Goal: Task Accomplishment & Management: Use online tool/utility

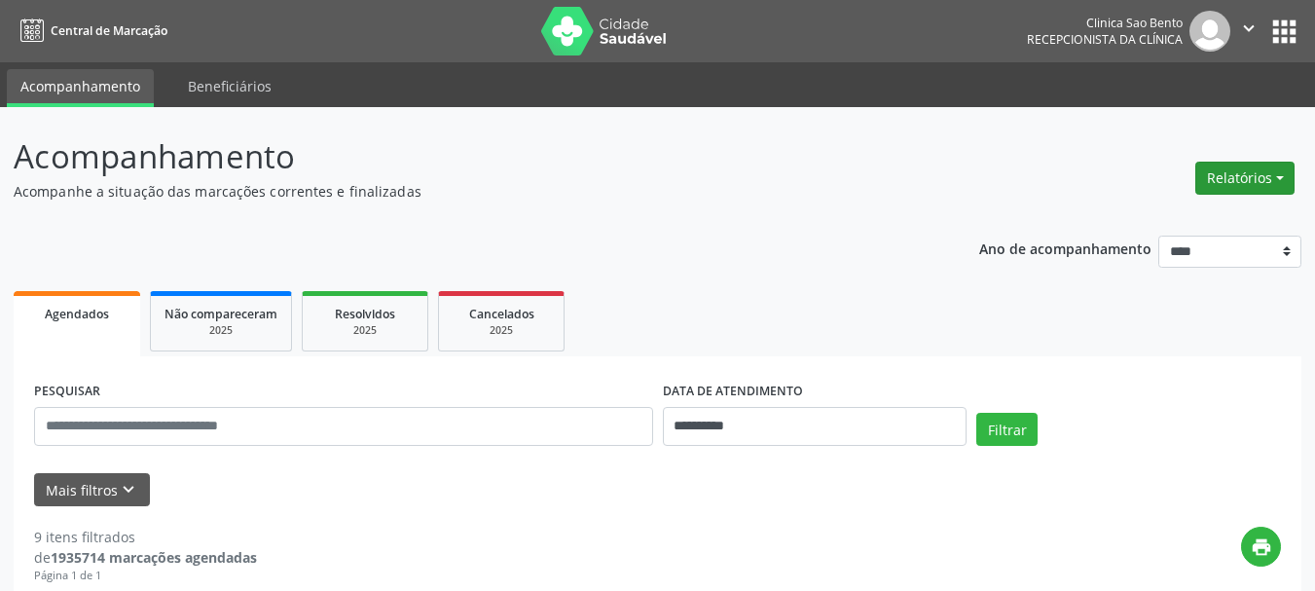
click at [1268, 167] on button "Relatórios" at bounding box center [1244, 178] width 99 height 33
click at [1160, 211] on link "Agendamentos" at bounding box center [1190, 219] width 209 height 27
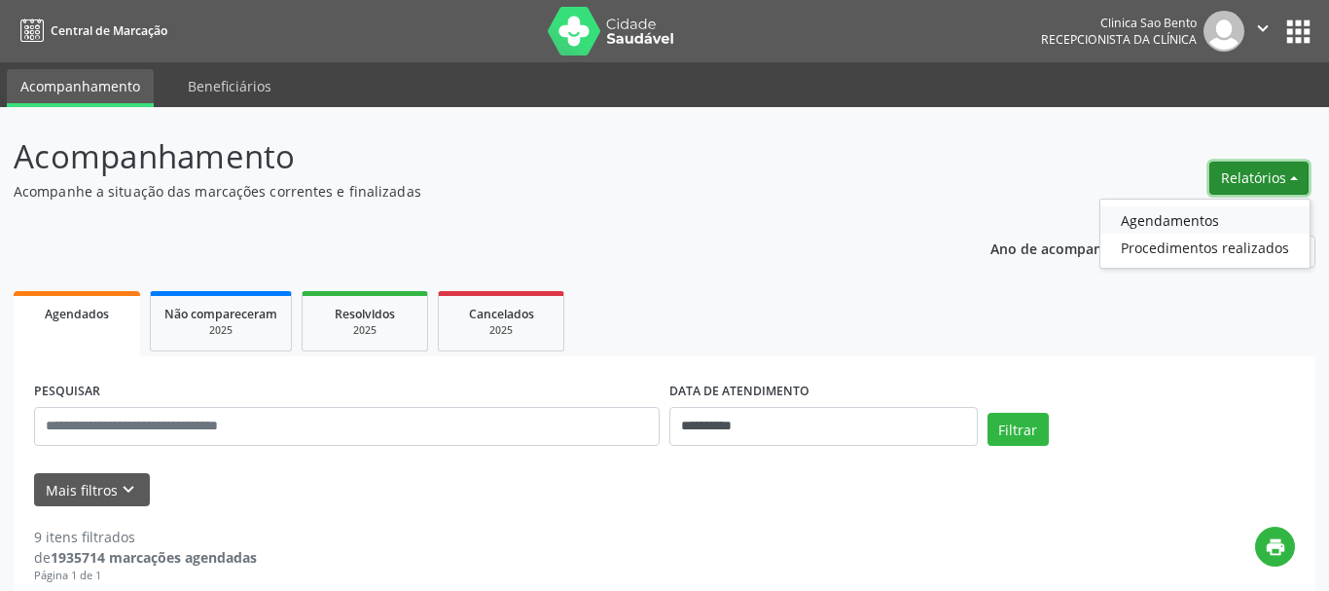
select select "*"
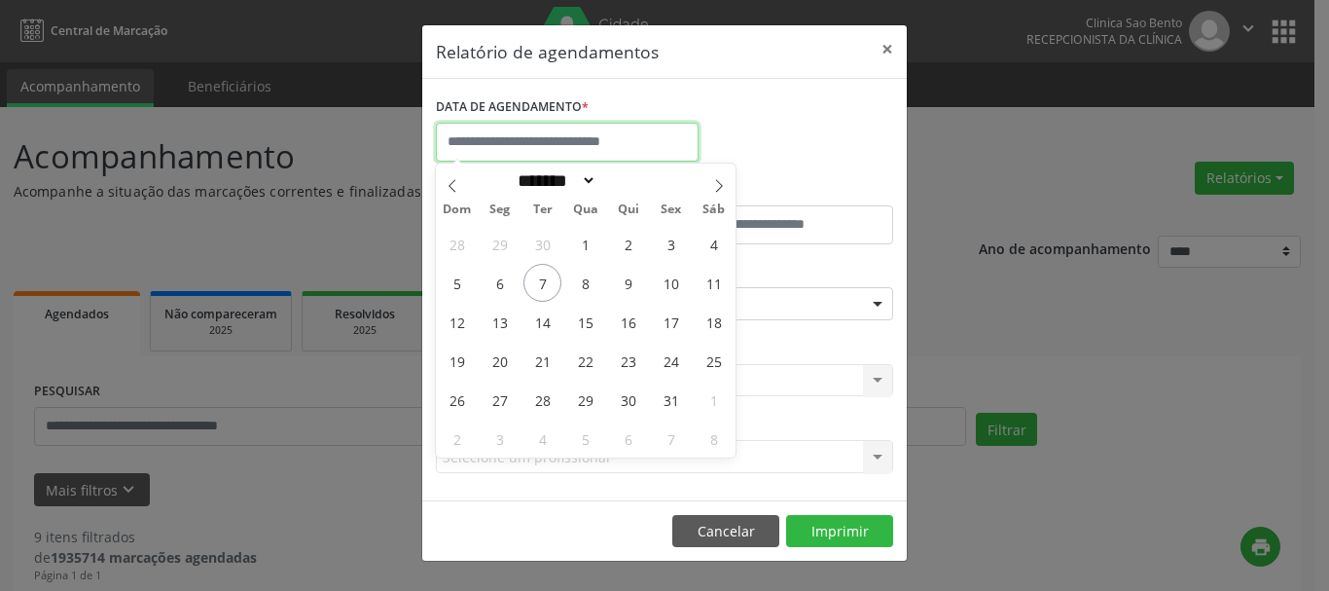
click at [567, 149] on input "text" at bounding box center [567, 142] width 263 height 39
click at [591, 280] on span "8" at bounding box center [585, 283] width 38 height 38
type input "**********"
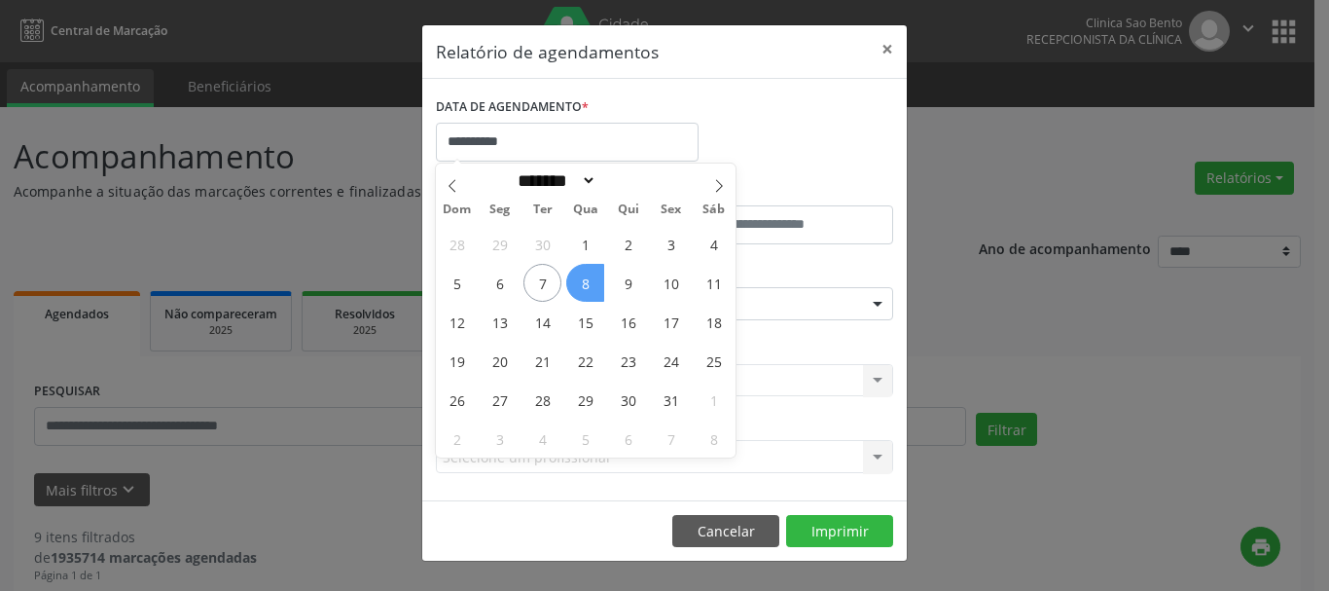
click at [591, 281] on span "8" at bounding box center [585, 283] width 38 height 38
click at [591, 281] on div "ESPECIALIDADE Seleciona uma especialidade Todas as especialidades Alergologia A…" at bounding box center [664, 296] width 467 height 76
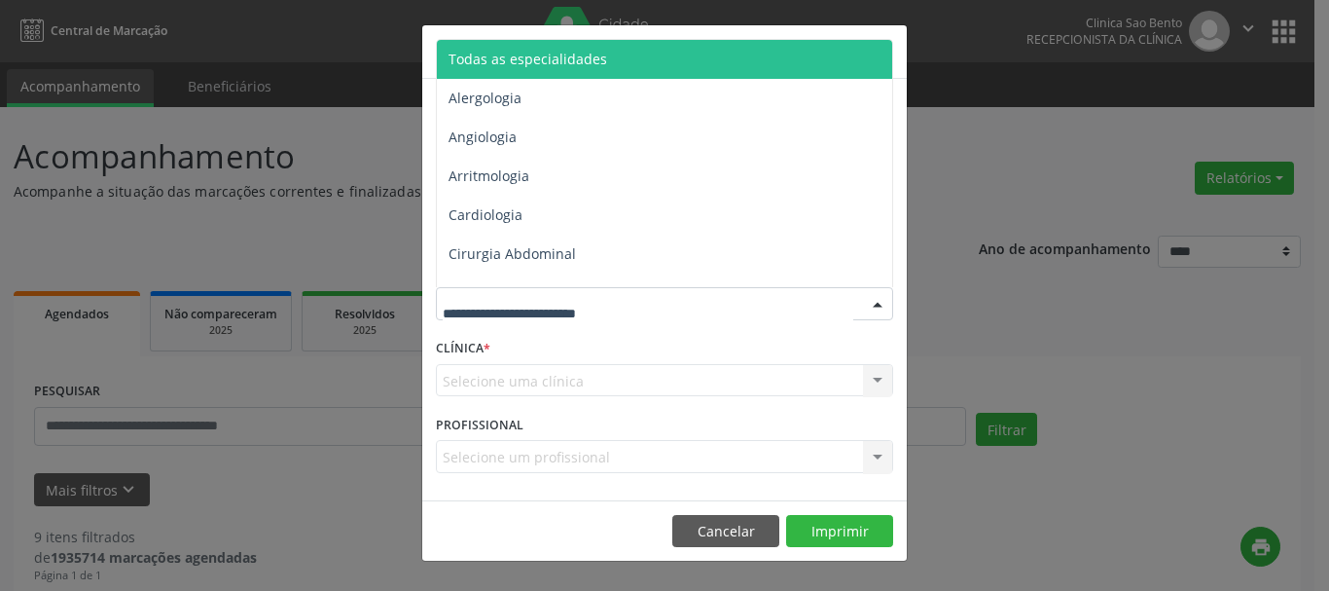
click at [616, 46] on span "Todas as especialidades" at bounding box center [666, 59] width 458 height 39
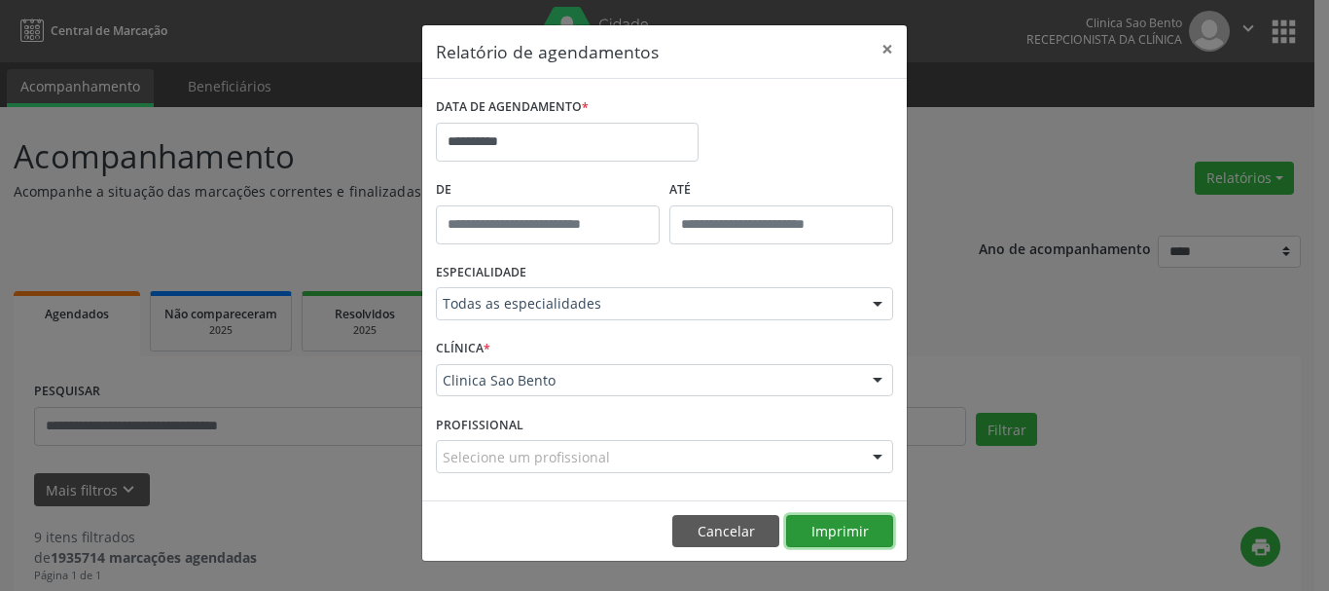
click at [851, 527] on button "Imprimir" at bounding box center [839, 531] width 107 height 33
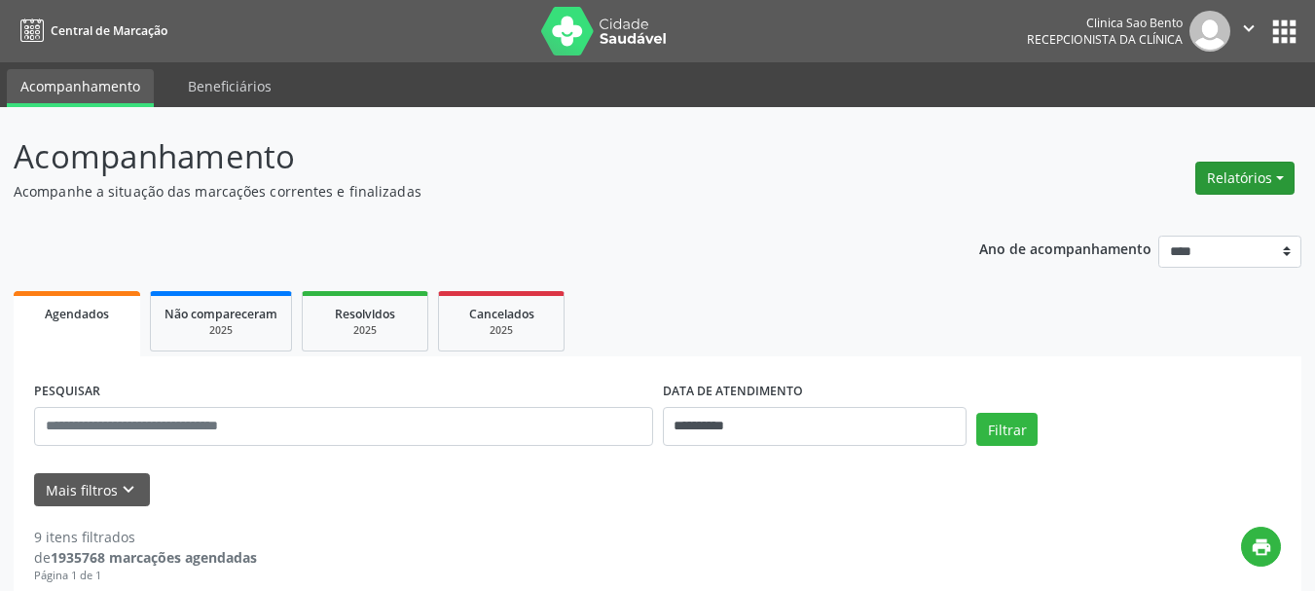
click at [1251, 178] on button "Relatórios" at bounding box center [1244, 178] width 99 height 33
click at [1142, 212] on link "Agendamentos" at bounding box center [1190, 219] width 209 height 27
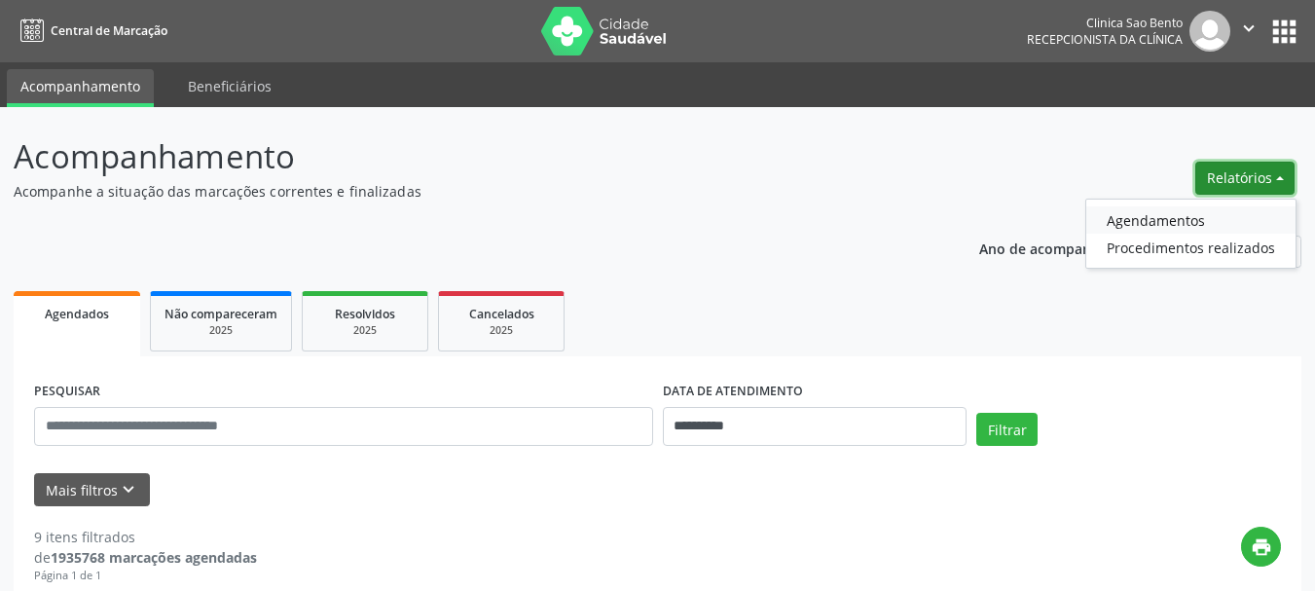
select select "*"
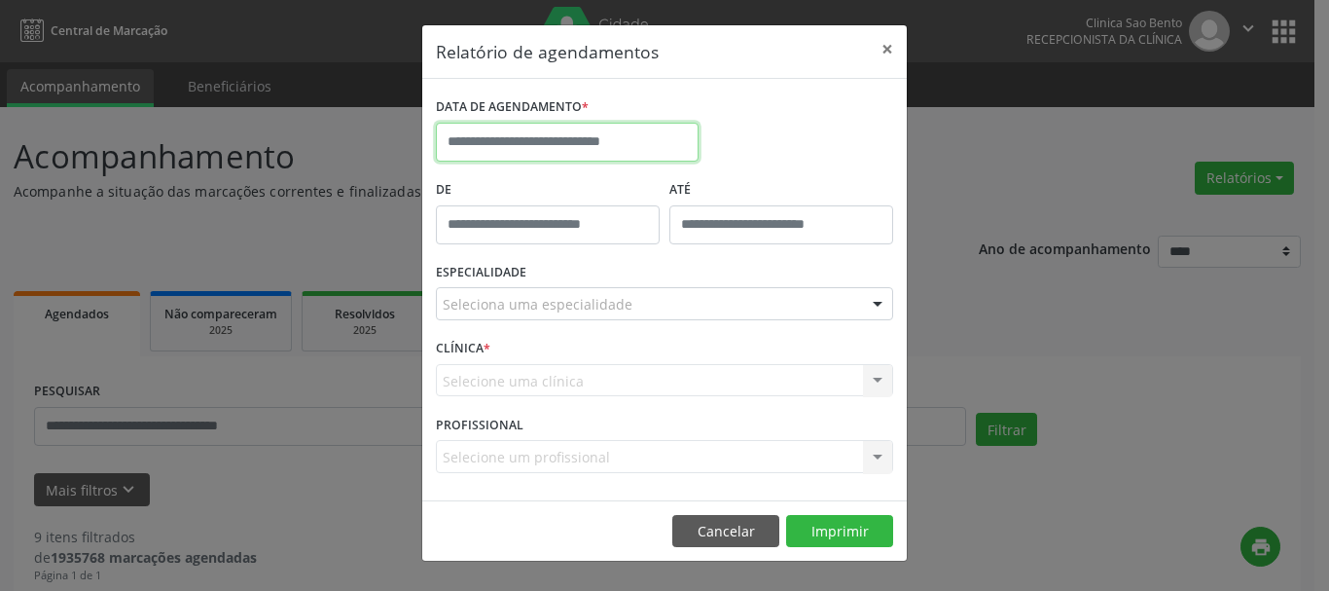
click at [477, 142] on input "text" at bounding box center [567, 142] width 263 height 39
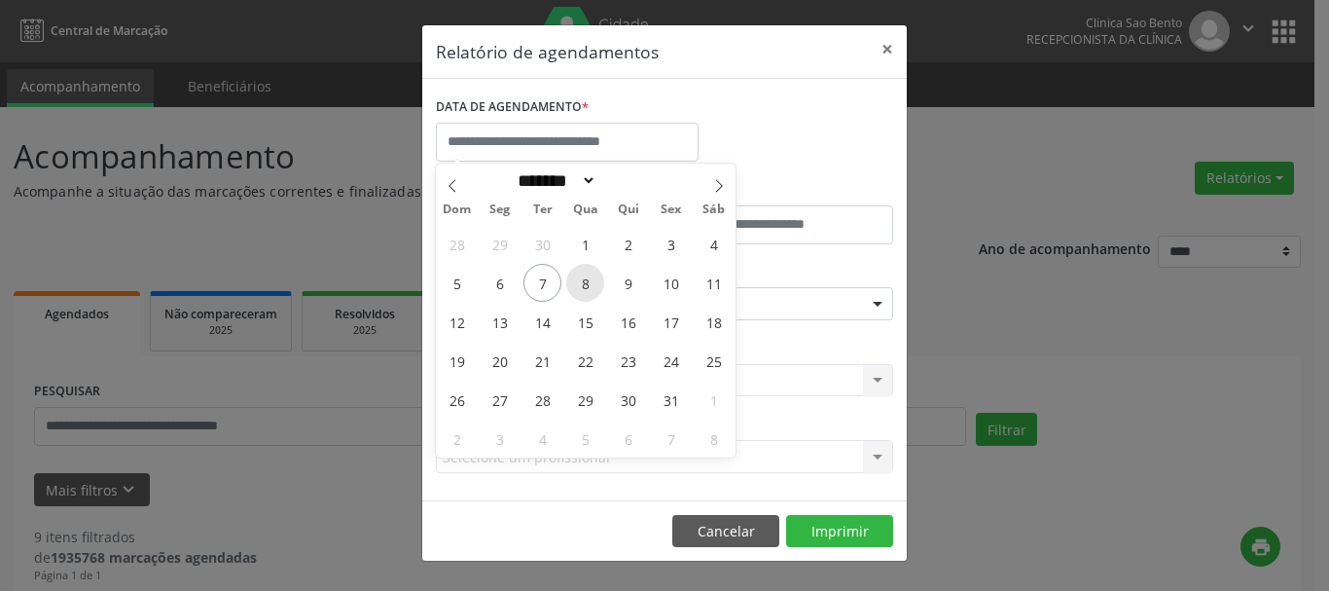
click at [570, 290] on span "8" at bounding box center [585, 283] width 38 height 38
type input "**********"
click at [579, 277] on span "8" at bounding box center [585, 283] width 38 height 38
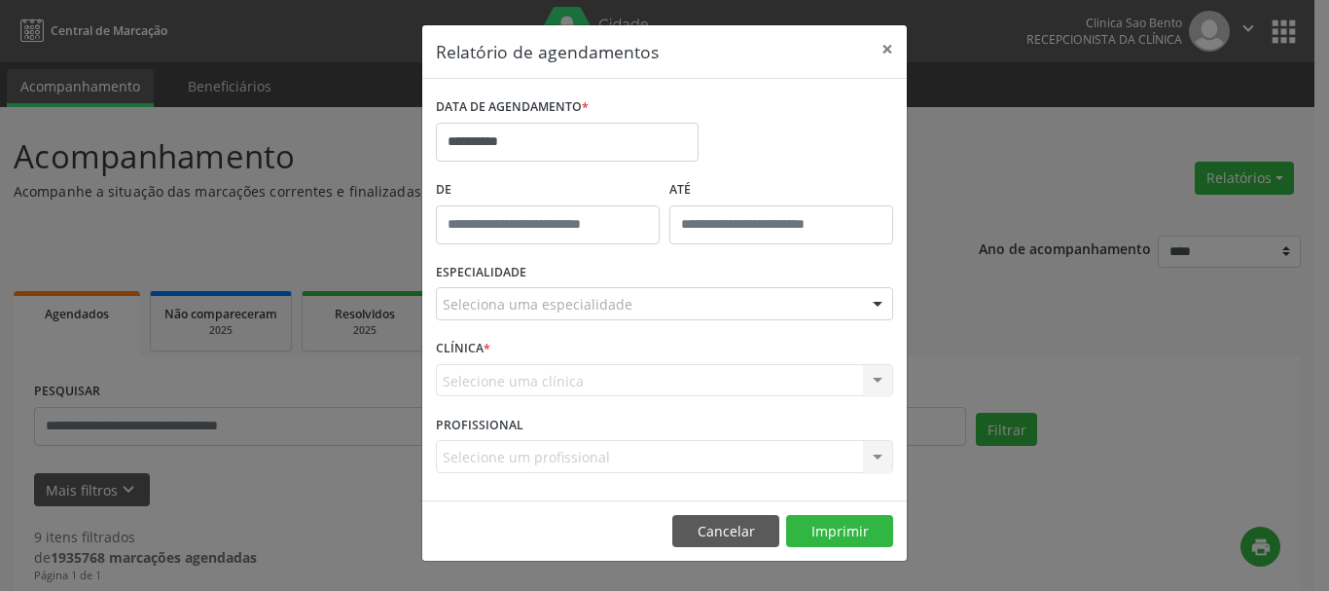
click at [579, 277] on div "ESPECIALIDADE Seleciona uma especialidade Todas as especialidades Alergologia A…" at bounding box center [664, 296] width 467 height 76
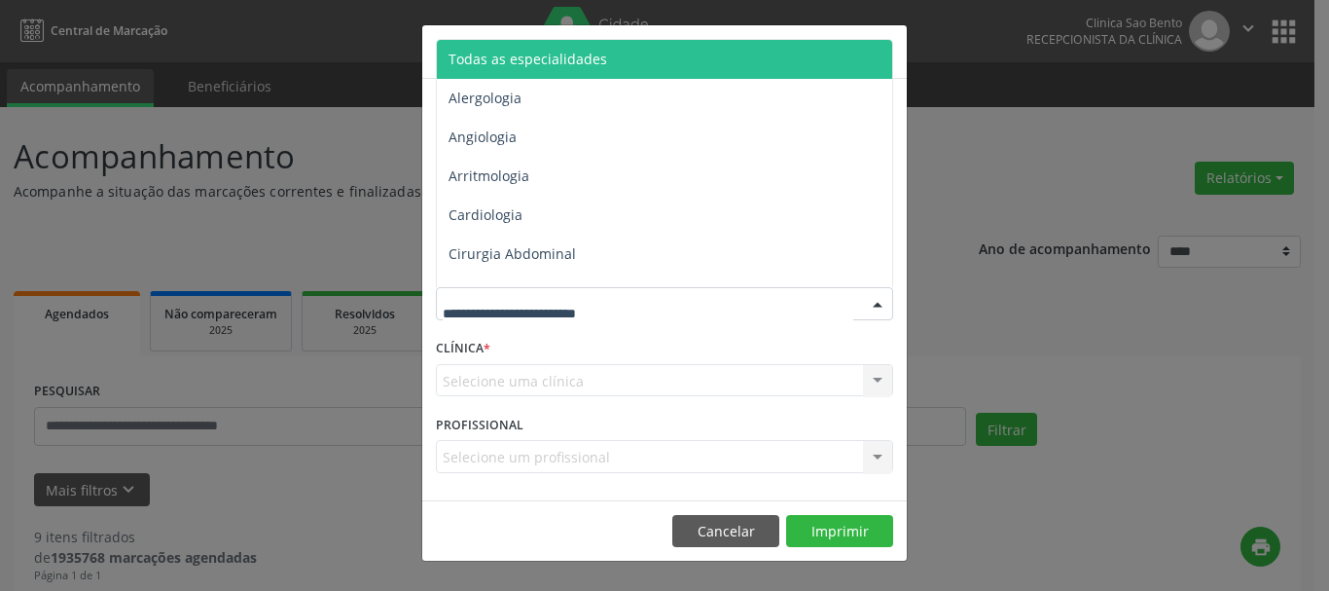
click at [587, 54] on span "Todas as especialidades" at bounding box center [528, 59] width 159 height 18
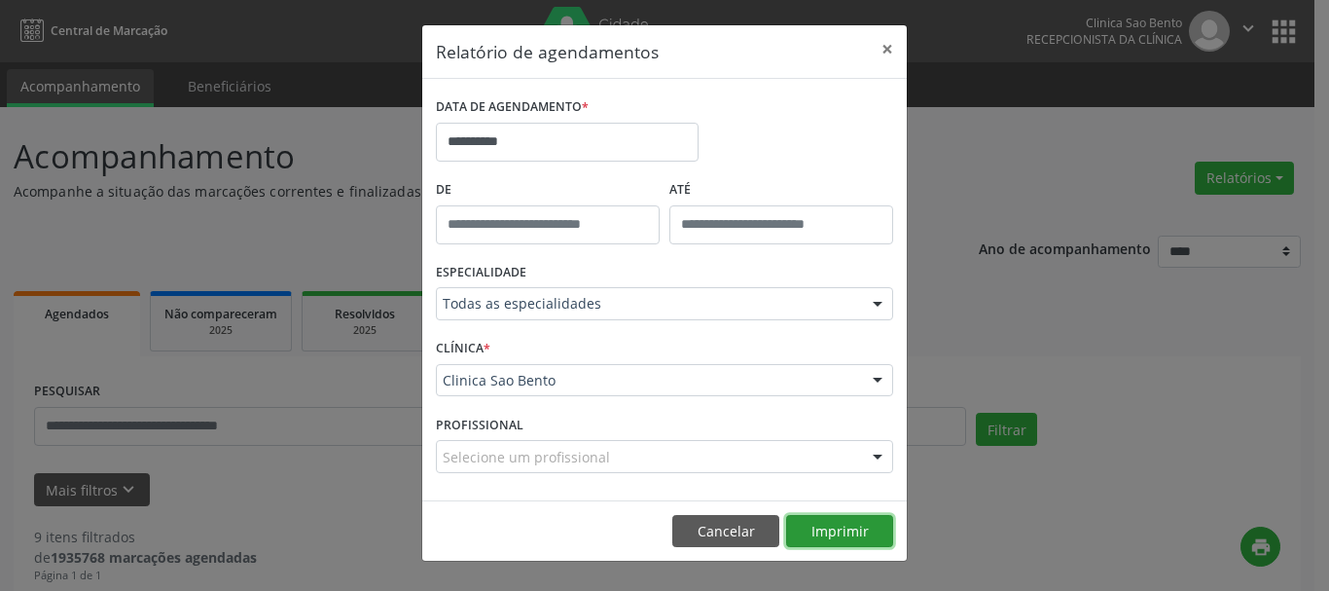
click at [830, 535] on button "Imprimir" at bounding box center [839, 531] width 107 height 33
